Goal: Task Accomplishment & Management: Manage account settings

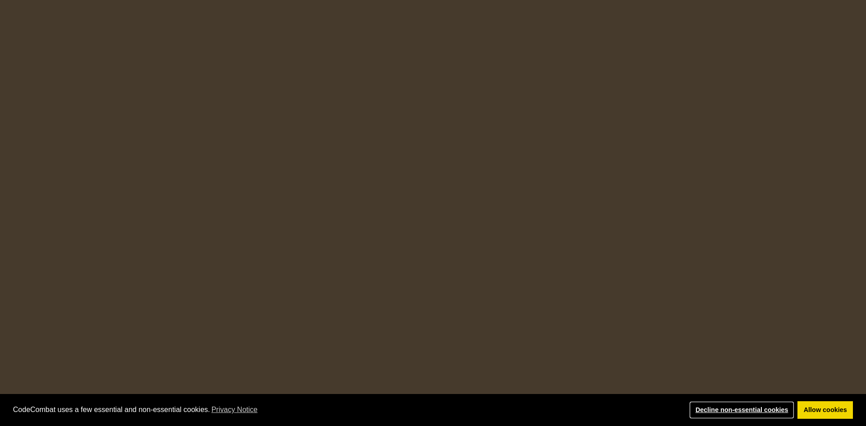
click at [704, 415] on link "Decline non-essential cookies" at bounding box center [741, 411] width 105 height 18
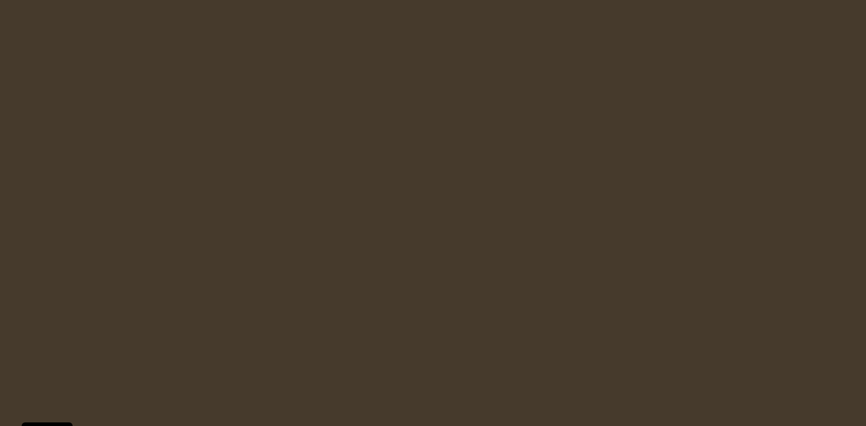
click at [795, 0] on html "Cookie Policy CodeCombat uses a few essential and non-essential cookies. Privac…" at bounding box center [433, 0] width 866 height 0
click at [454, 0] on html "Cookie Policy CodeCombat uses a few essential and non-essential cookies. Privac…" at bounding box center [433, 0] width 866 height 0
drag, startPoint x: 436, startPoint y: 79, endPoint x: 476, endPoint y: 300, distance: 225.5
click at [496, 0] on html "Cookie Policy CodeCombat uses a few essential and non-essential cookies. Privac…" at bounding box center [433, 0] width 866 height 0
click at [338, 0] on html "Cookie Policy CodeCombat uses a few essential and non-essential cookies. Privac…" at bounding box center [433, 0] width 866 height 0
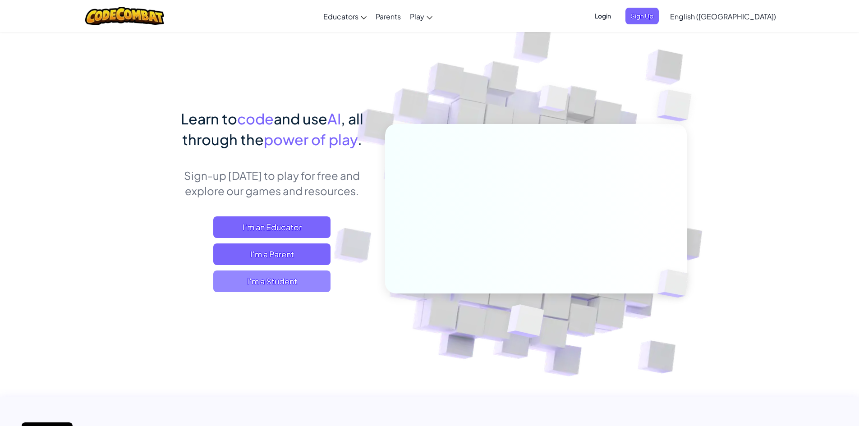
click at [291, 288] on span "I'm a Student" at bounding box center [271, 282] width 117 height 22
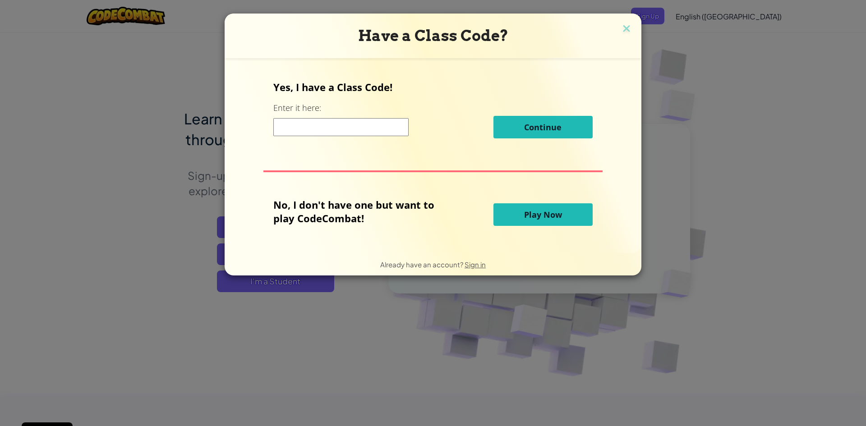
click at [348, 121] on input at bounding box center [340, 127] width 135 height 18
click at [327, 124] on input at bounding box center [340, 127] width 135 height 18
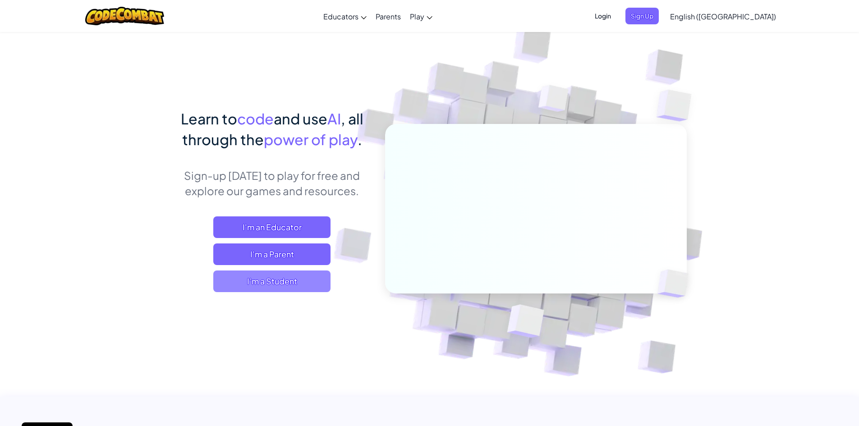
click at [284, 284] on span "I'm a Student" at bounding box center [271, 282] width 117 height 22
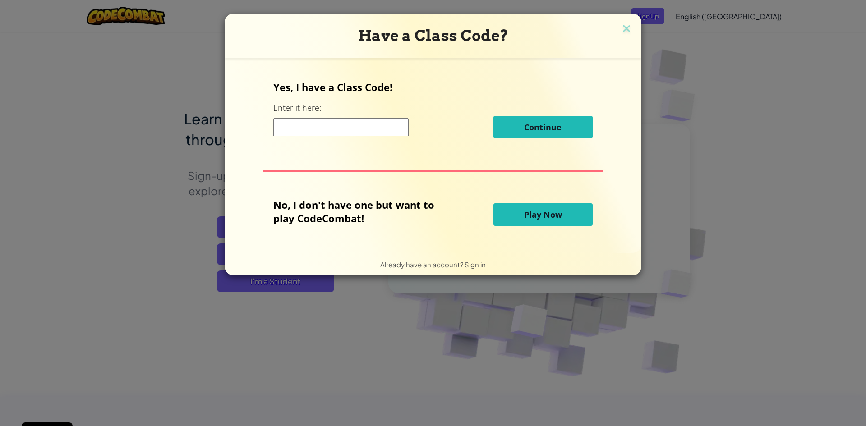
click at [373, 125] on input at bounding box center [340, 127] width 135 height 18
drag, startPoint x: 373, startPoint y: 125, endPoint x: 288, endPoint y: 130, distance: 85.0
click at [288, 130] on input at bounding box center [340, 127] width 135 height 18
drag, startPoint x: 280, startPoint y: 129, endPoint x: 357, endPoint y: 127, distance: 76.7
click at [357, 127] on input at bounding box center [340, 127] width 135 height 18
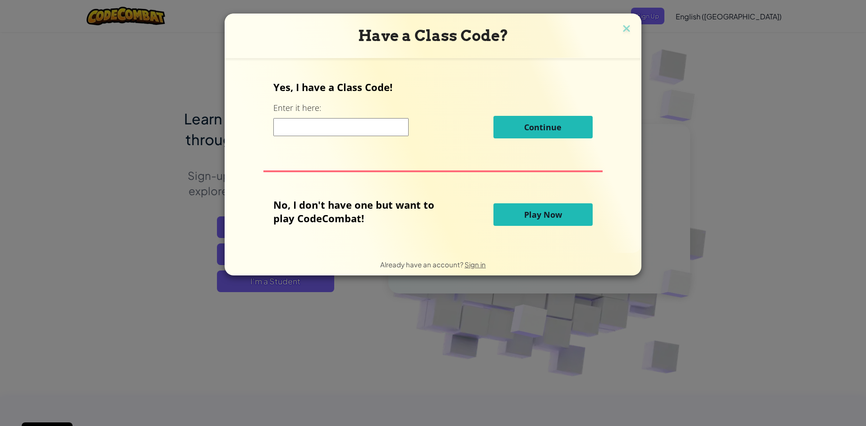
click at [348, 127] on input at bounding box center [340, 127] width 135 height 18
click at [425, 315] on div "Have a Class Code? Yes, I have a Class Code! Enter it here: Continue No, I don'…" at bounding box center [433, 213] width 866 height 426
click at [630, 29] on img at bounding box center [627, 30] width 12 height 14
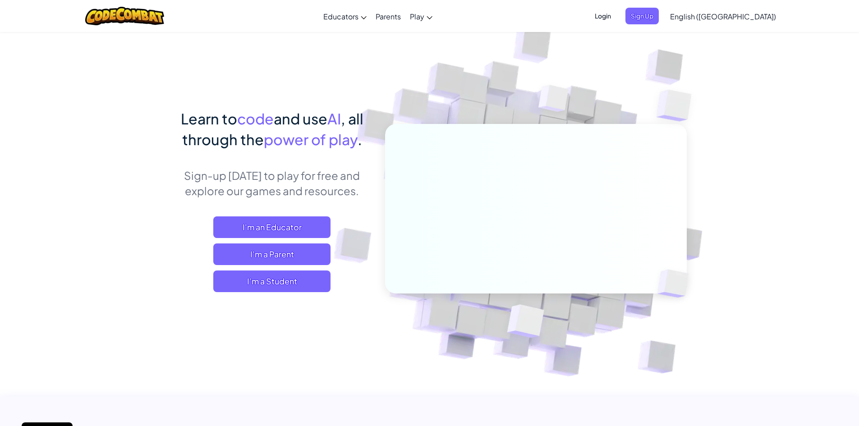
click at [617, 17] on span "Login" at bounding box center [603, 16] width 27 height 17
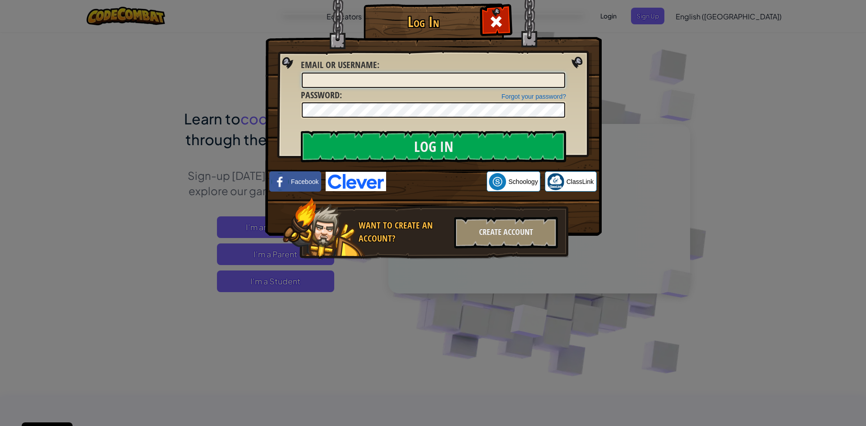
click at [364, 80] on input "Email or Username :" at bounding box center [433, 80] width 263 height 15
click at [371, 83] on input "Email or Username :" at bounding box center [433, 80] width 263 height 15
click at [474, 150] on input "Log In" at bounding box center [433, 147] width 265 height 32
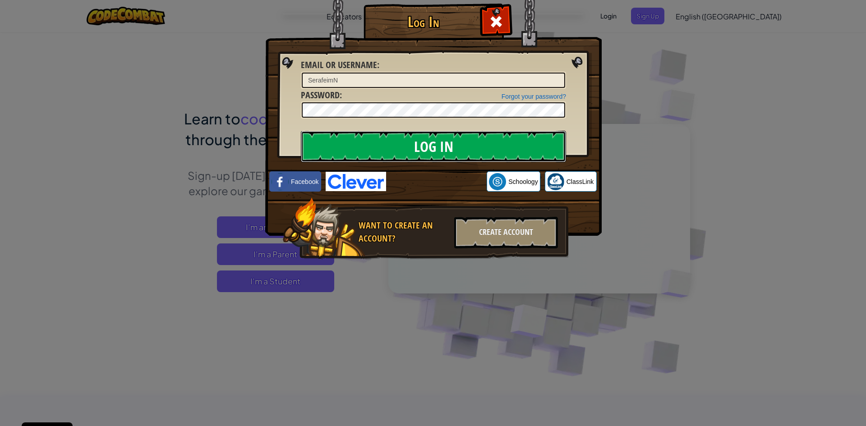
click at [474, 150] on input "Log In" at bounding box center [433, 147] width 265 height 32
click at [312, 79] on input "SerafeimN" at bounding box center [433, 80] width 263 height 15
click at [368, 143] on input "Log In" at bounding box center [433, 147] width 265 height 32
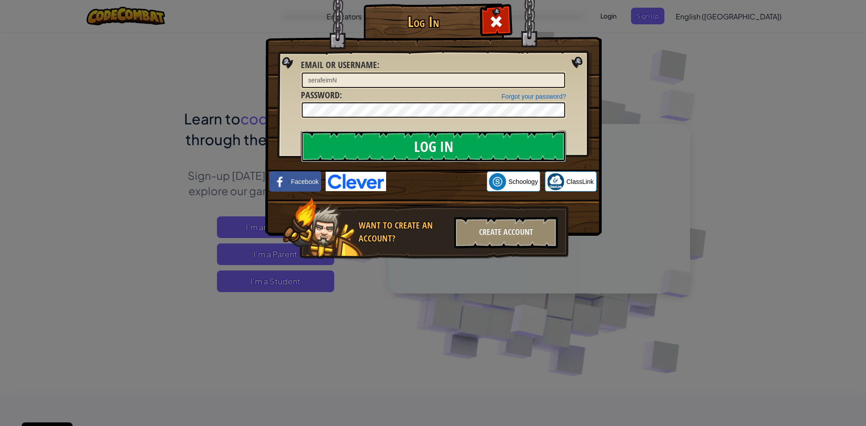
click at [381, 152] on input "Log In" at bounding box center [433, 147] width 265 height 32
click at [382, 142] on input "Log In" at bounding box center [433, 147] width 265 height 32
click at [393, 79] on input "serafeimN" at bounding box center [433, 80] width 263 height 15
type input "SerafeimN"
click at [366, 143] on input "Log In" at bounding box center [433, 147] width 265 height 32
